Goal: Information Seeking & Learning: Learn about a topic

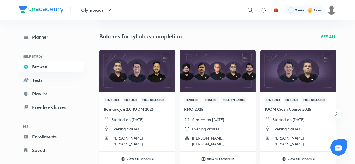
scroll to position [52, 0]
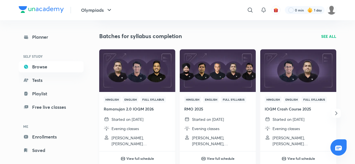
click at [130, 77] on img at bounding box center [136, 70] width 77 height 43
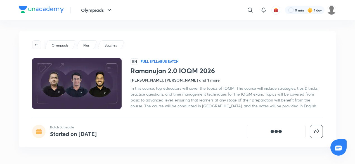
click at [41, 44] on button "button" at bounding box center [36, 44] width 9 height 9
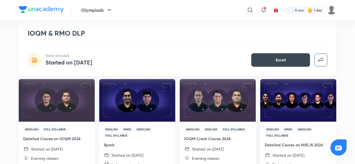
scroll to position [540, 0]
